Goal: Download file/media

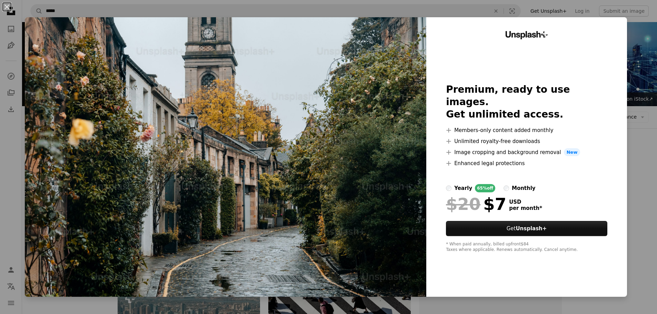
scroll to position [586, 0]
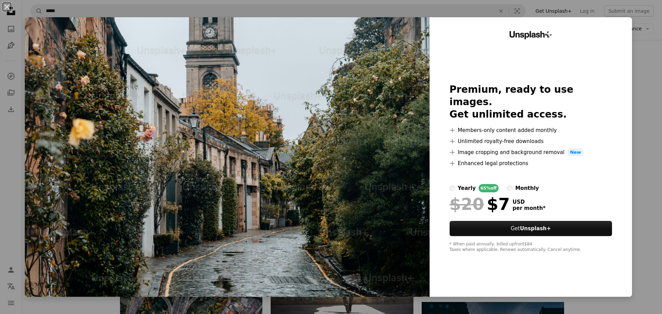
click at [631, 133] on div "An X shape Unsplash+ Premium, ready to use images. Get unlimited access. A plus…" at bounding box center [331, 157] width 662 height 314
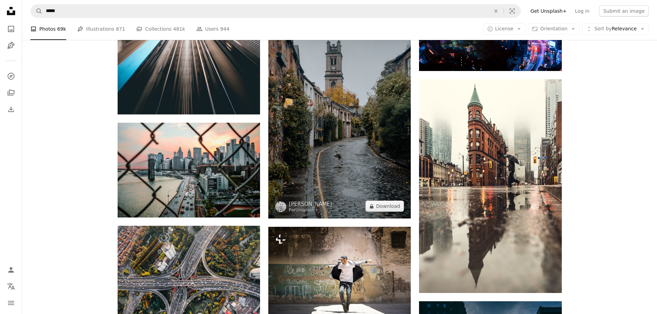
click at [357, 96] on img at bounding box center [339, 112] width 142 height 214
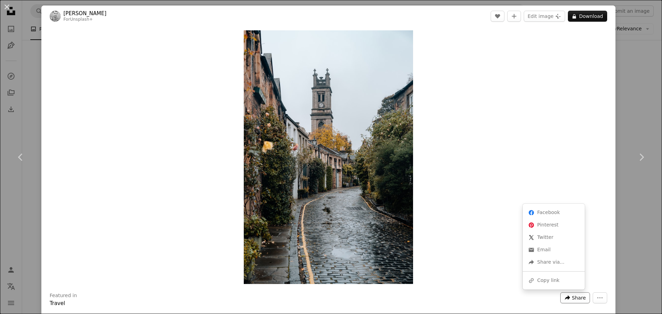
click at [564, 295] on icon "A forward-right arrow" at bounding box center [567, 298] width 6 height 6
click at [624, 127] on link "Chevron right" at bounding box center [641, 157] width 41 height 66
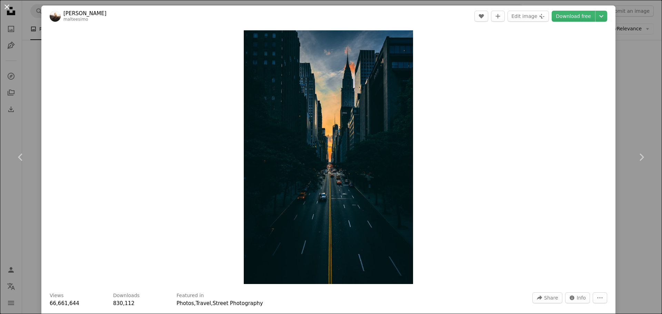
click at [9, 5] on button "An X shape" at bounding box center [7, 7] width 8 height 8
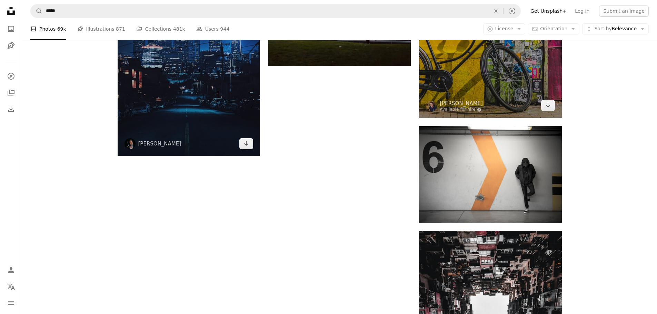
scroll to position [1241, 0]
